Goal: Task Accomplishment & Management: Manage account settings

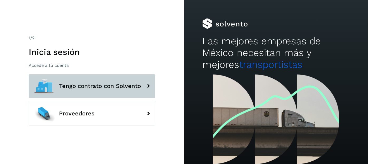
click at [103, 86] on span "Tengo contrato con Solvento" at bounding box center [100, 86] width 82 height 6
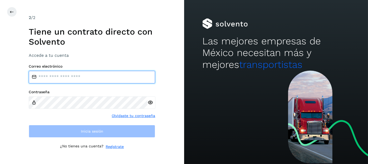
click at [87, 80] on input "email" at bounding box center [92, 77] width 126 height 13
type input "**********"
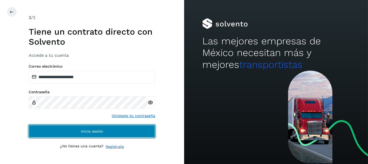
click at [72, 129] on button "Inicia sesión" at bounding box center [92, 131] width 126 height 13
